Goal: Use online tool/utility

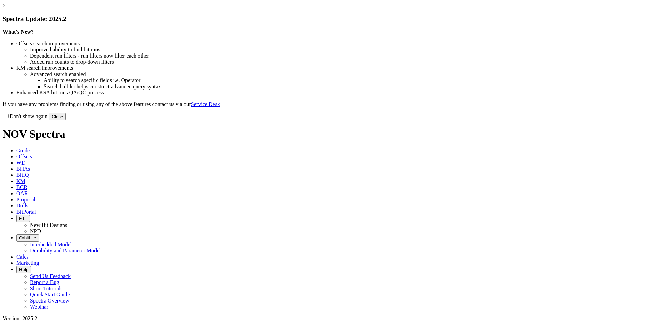
click at [66, 120] on button "Close" at bounding box center [57, 116] width 17 height 7
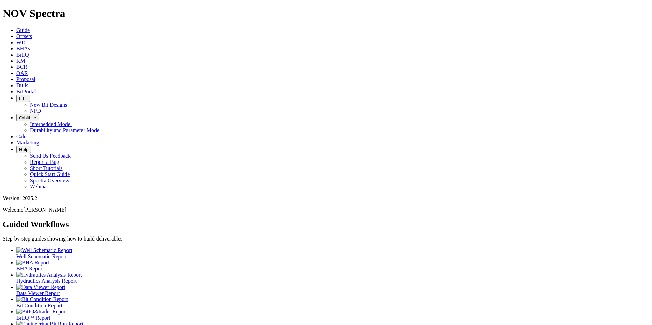
scroll to position [3, 0]
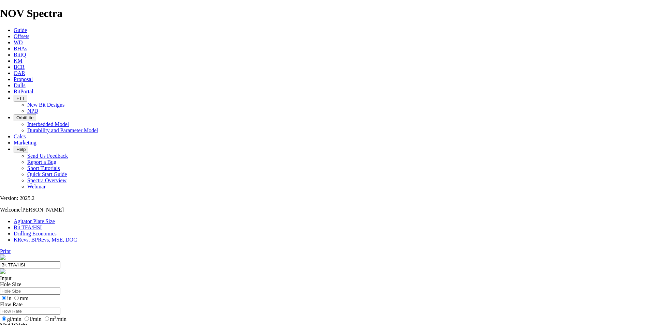
drag, startPoint x: 261, startPoint y: 180, endPoint x: 256, endPoint y: 179, distance: 5.2
type input "6"
select select "number:20"
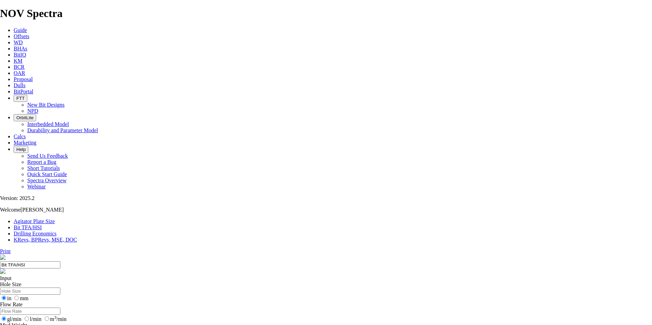
select select "number:20"
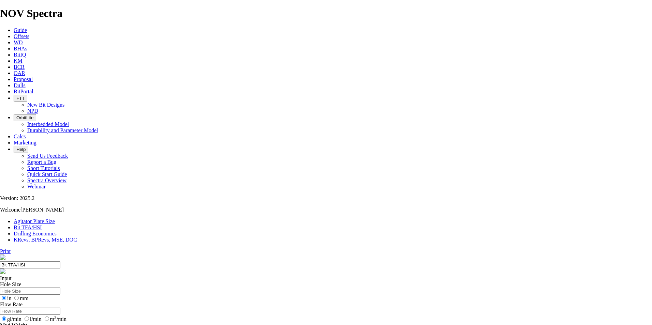
select select "number:20"
